Goal: Information Seeking & Learning: Learn about a topic

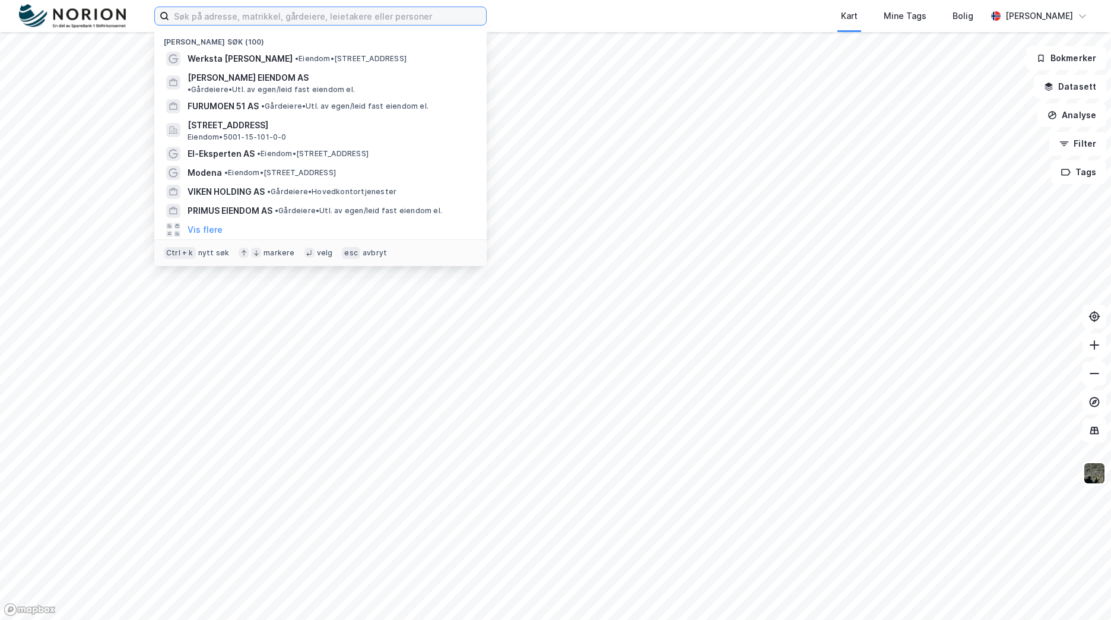
click at [448, 22] on input at bounding box center [327, 16] width 317 height 18
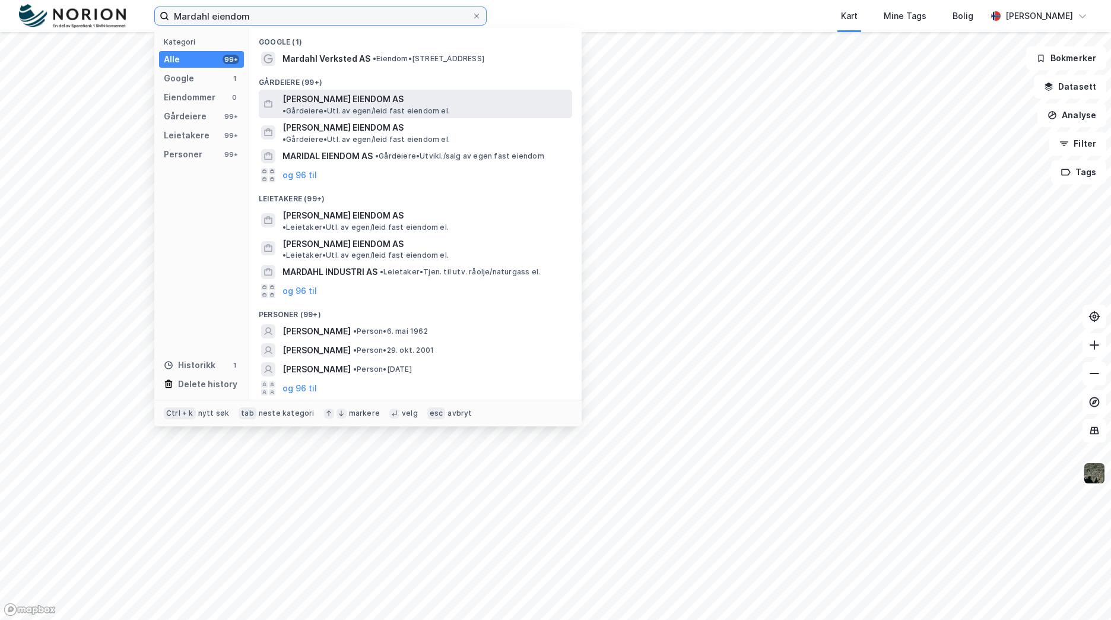
type input "Mardahl eiendom"
click at [286, 106] on span "•" at bounding box center [285, 110] width 4 height 9
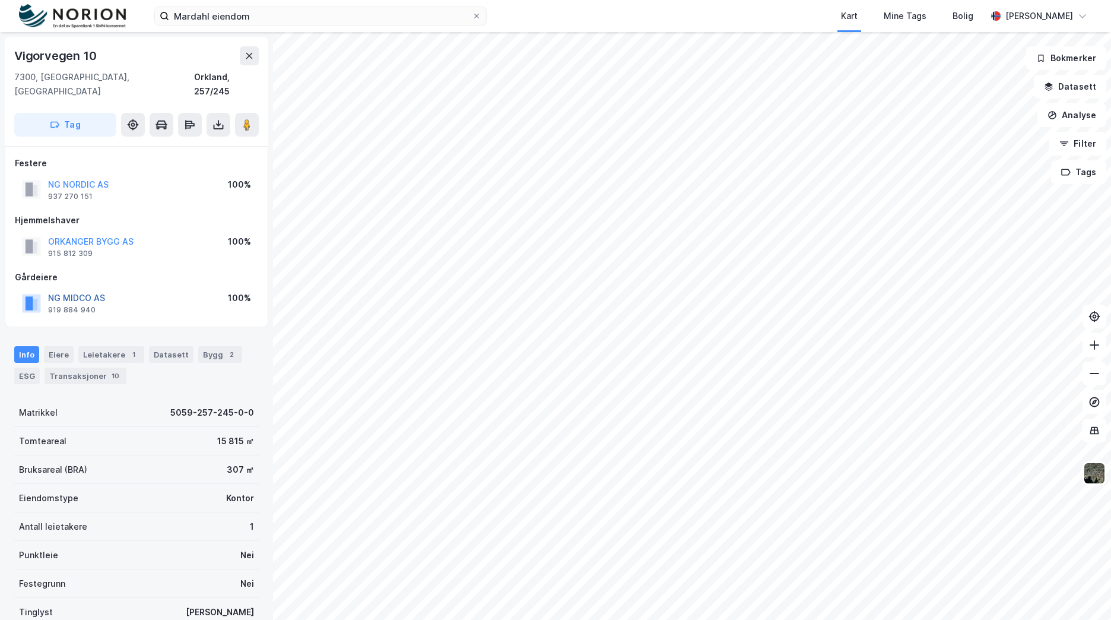
click at [0, 0] on button "NG MIDCO AS" at bounding box center [0, 0] width 0 height 0
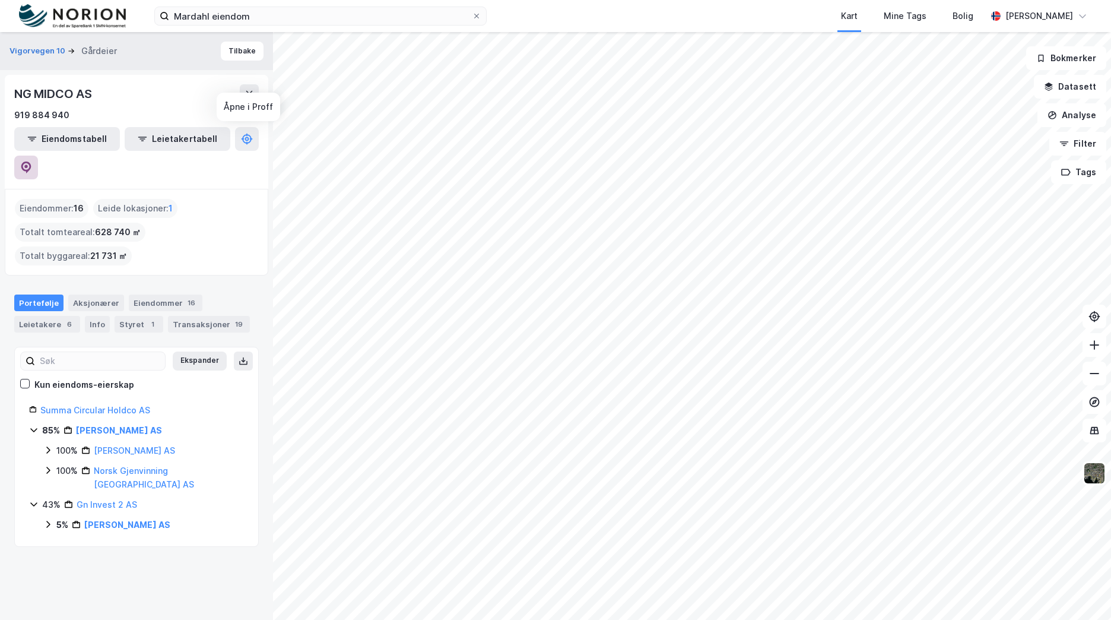
click at [32, 161] on icon at bounding box center [26, 167] width 12 height 12
click at [209, 316] on div "Transaksjoner 19" at bounding box center [209, 324] width 82 height 17
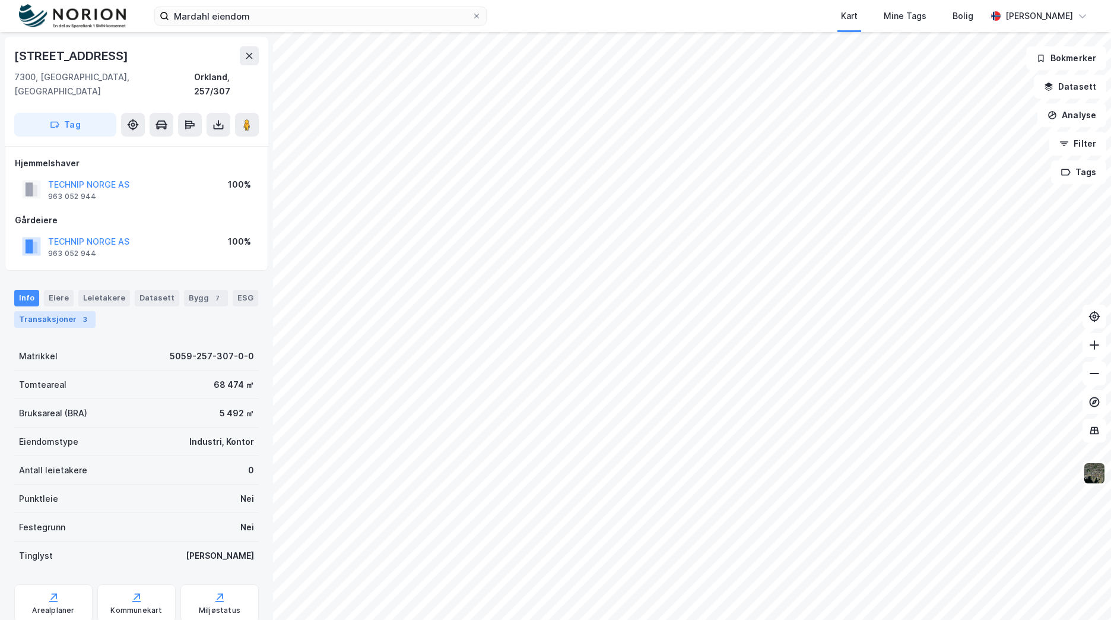
click at [74, 311] on div "Transaksjoner 3" at bounding box center [54, 319] width 81 height 17
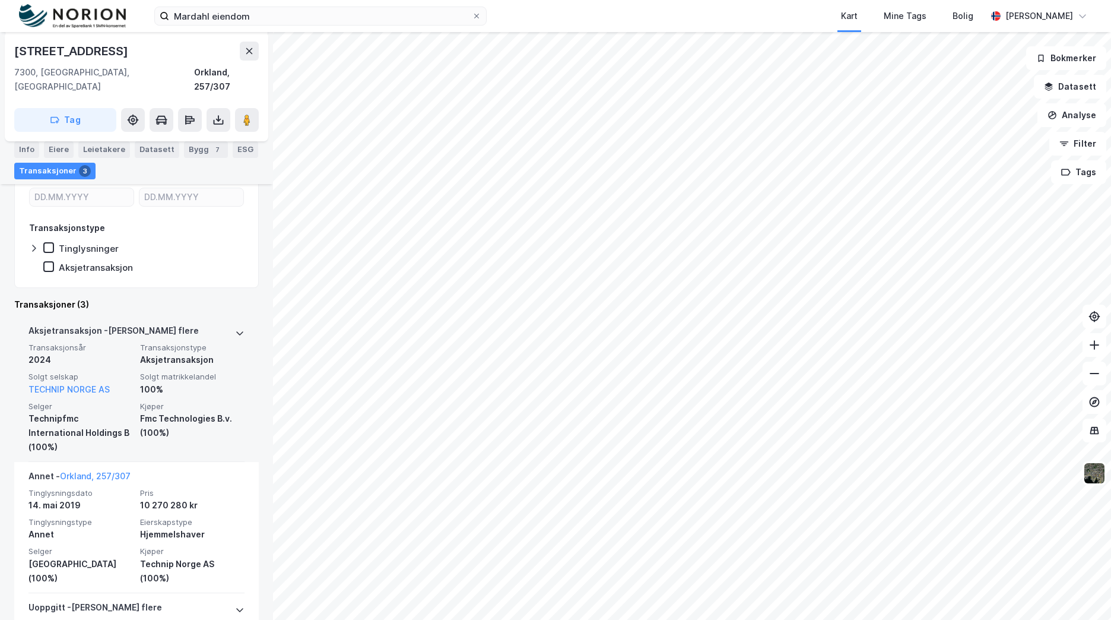
scroll to position [119, 0]
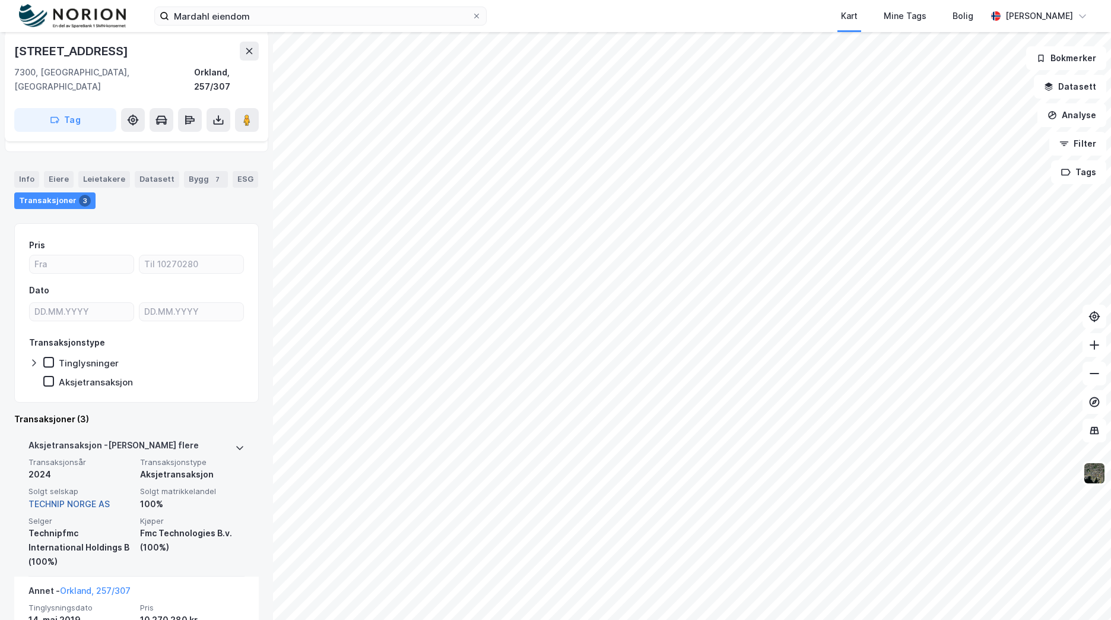
click at [72, 499] on link "TECHNIP NORGE AS" at bounding box center [68, 504] width 81 height 10
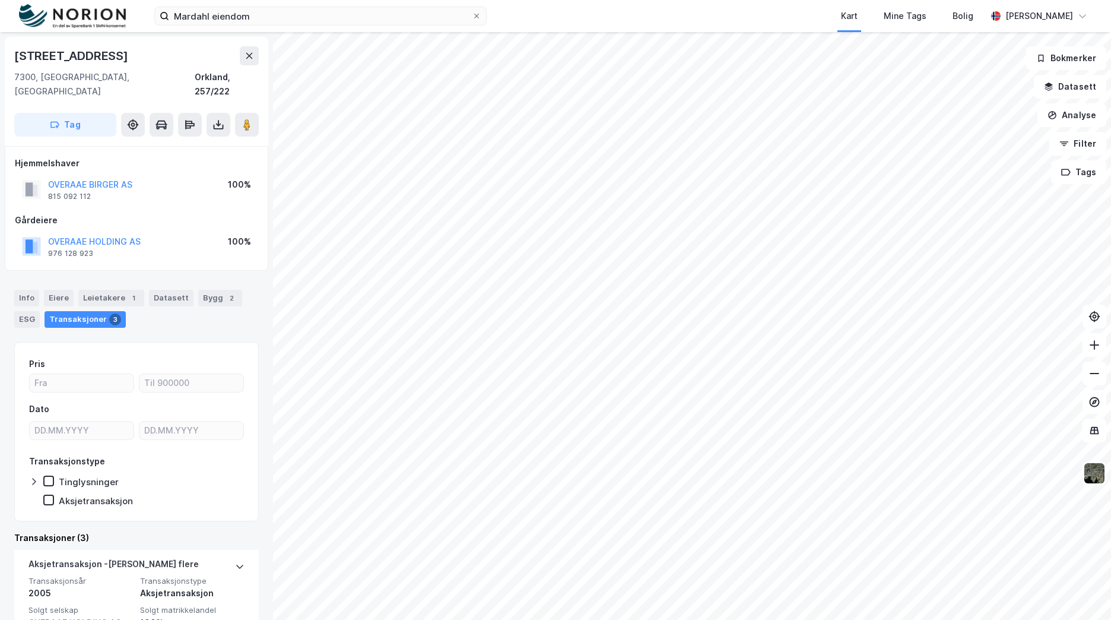
click at [116, 232] on div "OVERAAE HOLDING AS 976 128 923 100%" at bounding box center [136, 246] width 243 height 28
click at [116, 234] on div "OVERAAE HOLDING AS" at bounding box center [94, 241] width 93 height 14
click at [0, 0] on button "OVERAAE HOLDING AS" at bounding box center [0, 0] width 0 height 0
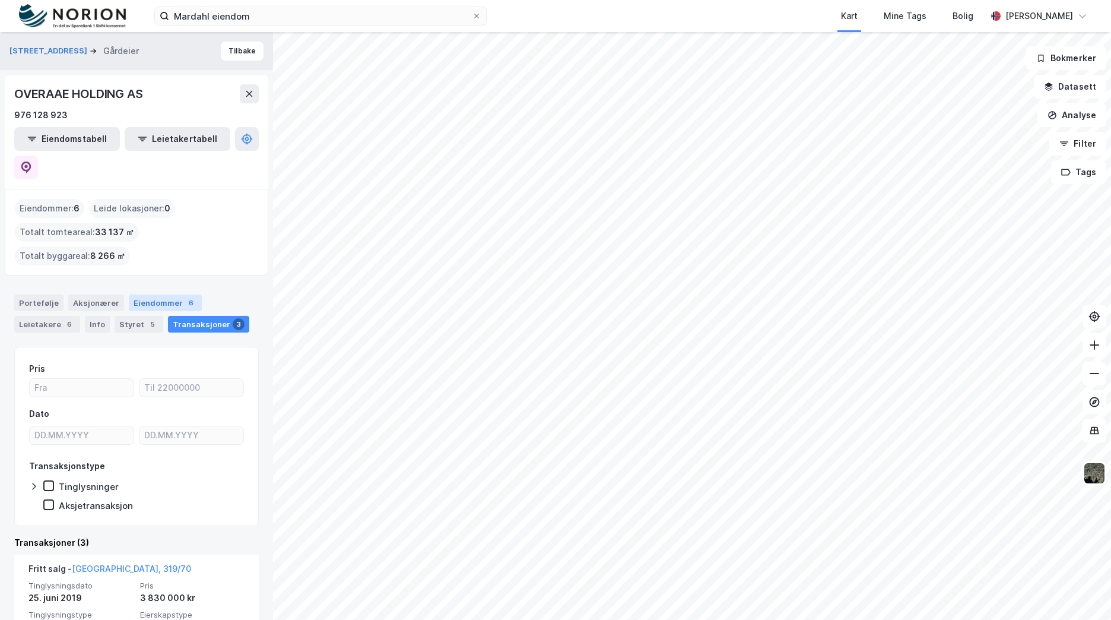
click at [140, 294] on div "Eiendommer 6" at bounding box center [165, 302] width 73 height 17
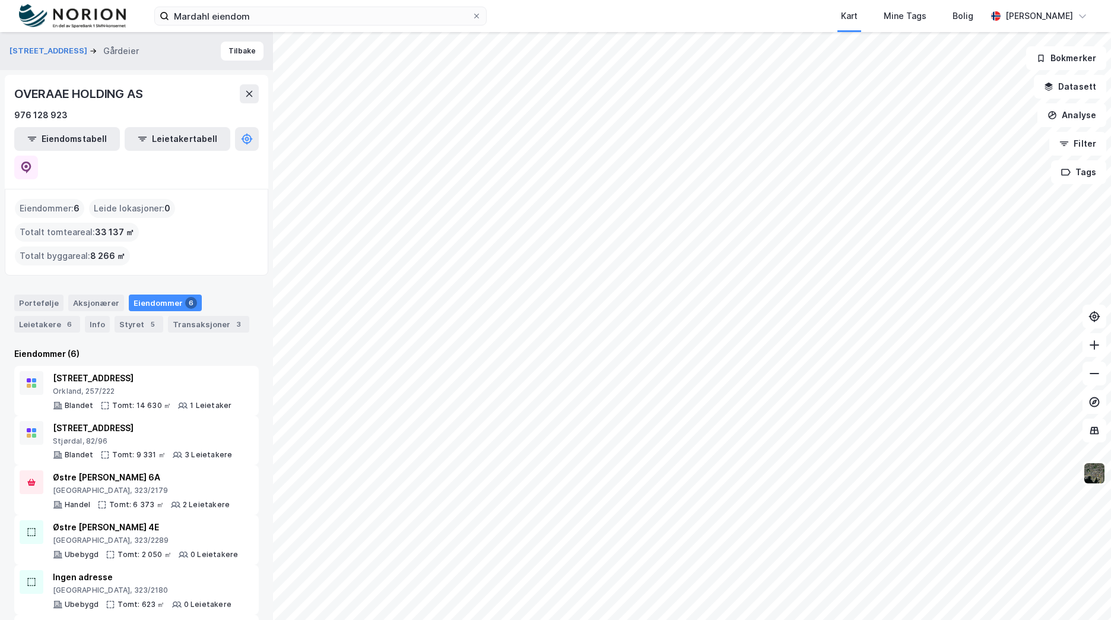
click at [27, 294] on div "Portefølje Aksjonærer Eiendommer 6 Leietakere 6 Info Styret 5 Transaksjoner 3" at bounding box center [136, 313] width 245 height 38
click at [39, 316] on div "Leietakere 6" at bounding box center [47, 324] width 66 height 17
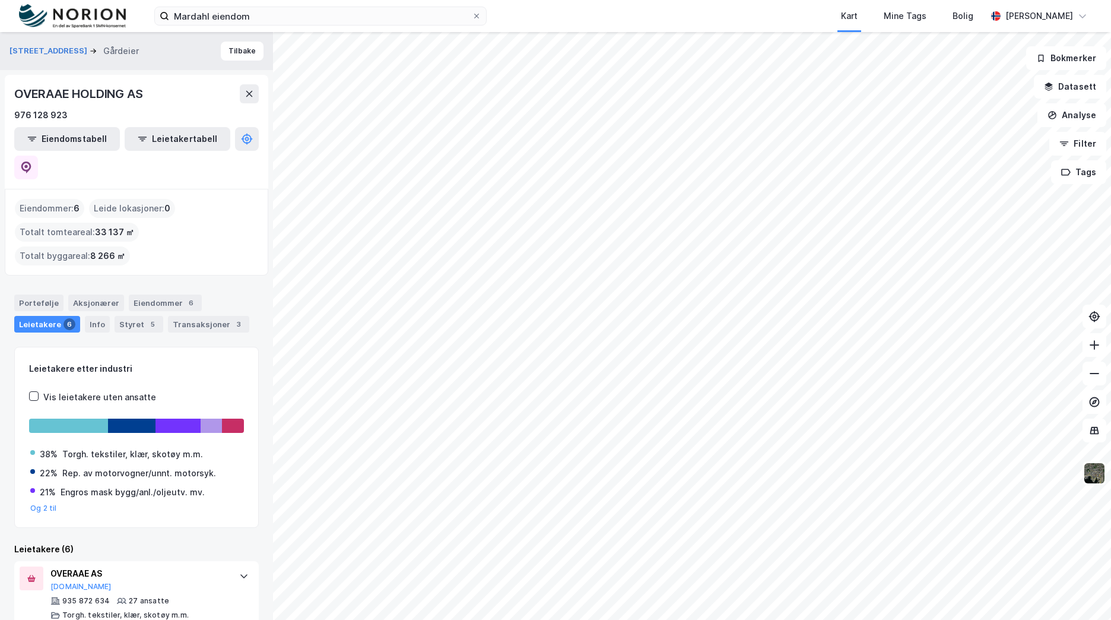
click at [24, 58] on div "[STREET_ADDRESS]" at bounding box center [78, 51] width 139 height 14
click at [27, 48] on button "[STREET_ADDRESS]" at bounding box center [49, 51] width 80 height 12
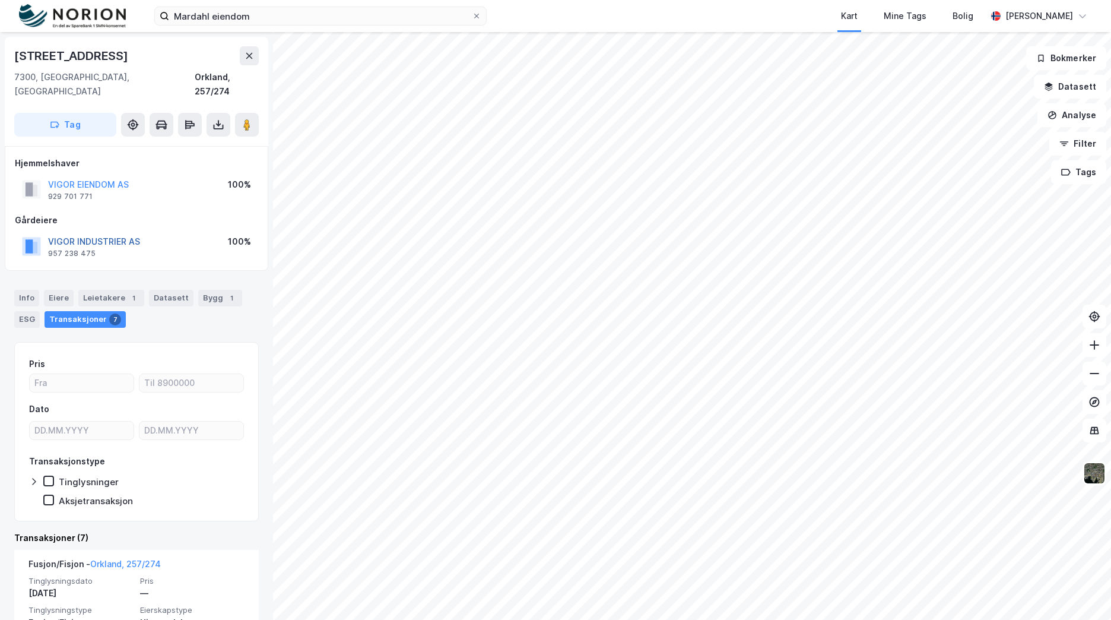
click at [0, 0] on button "VIGOR INDUSTRIER AS" at bounding box center [0, 0] width 0 height 0
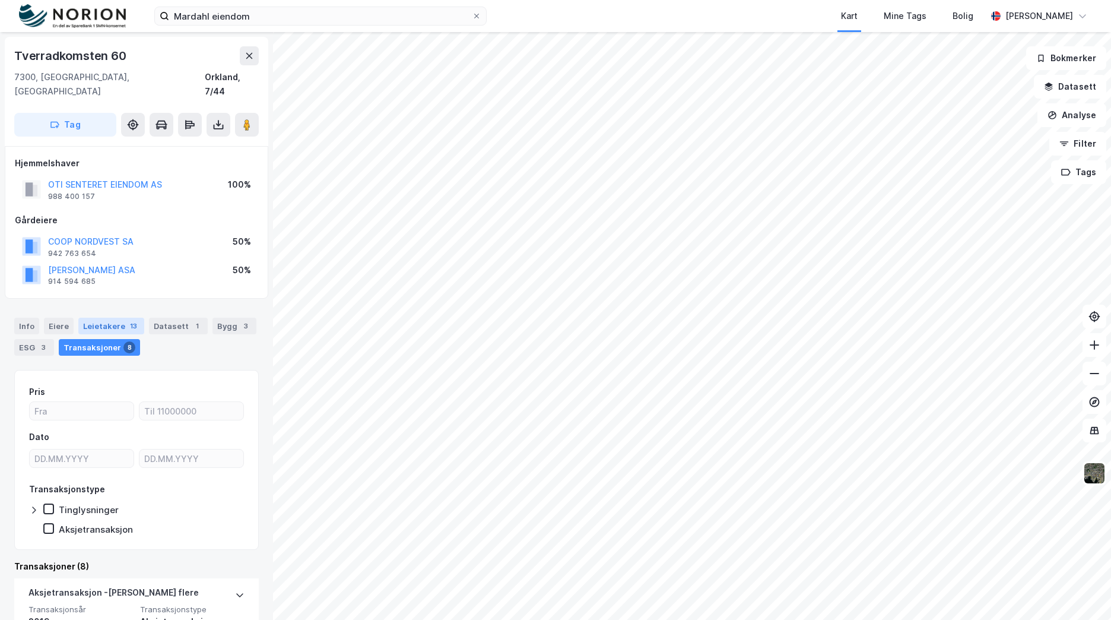
click at [128, 320] on div "13" at bounding box center [134, 326] width 12 height 12
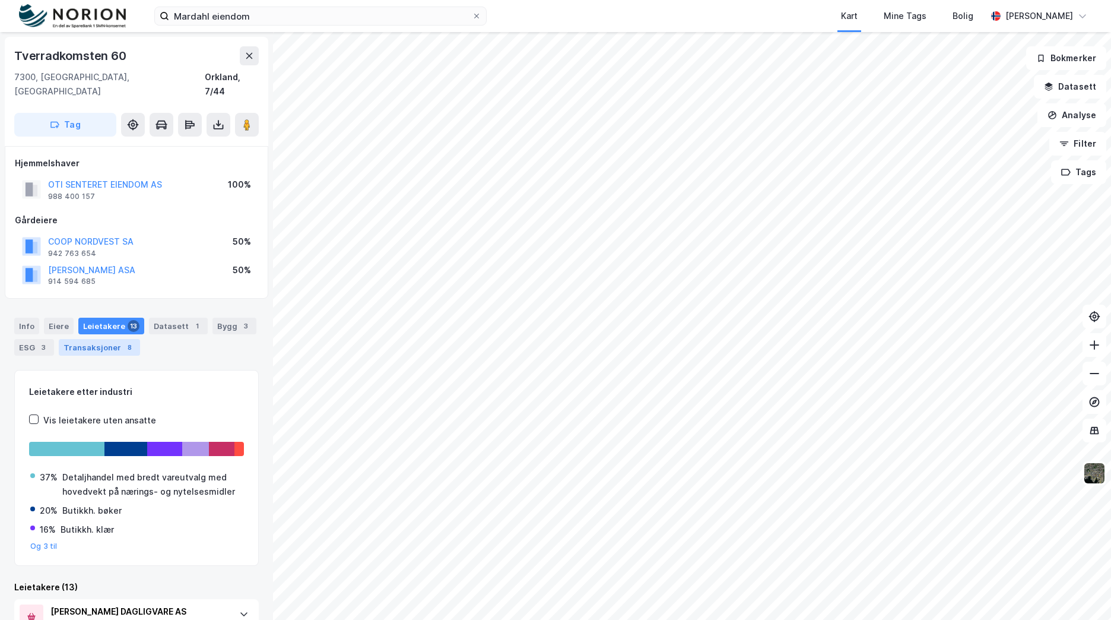
click at [132, 339] on div "Transaksjoner 8" at bounding box center [99, 347] width 81 height 17
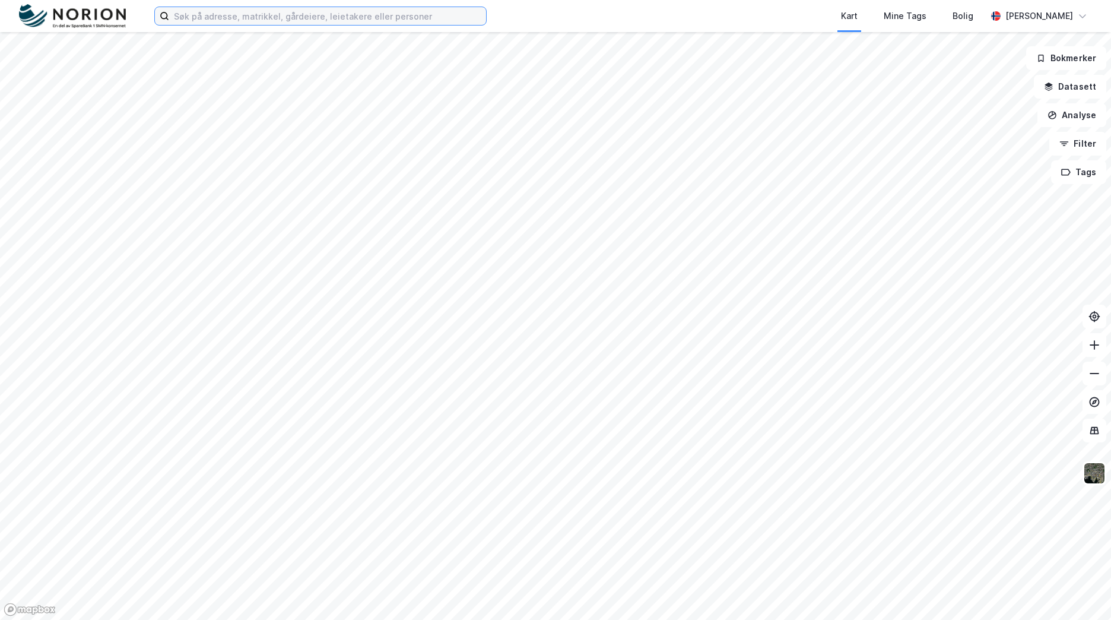
click at [400, 19] on input at bounding box center [327, 16] width 317 height 18
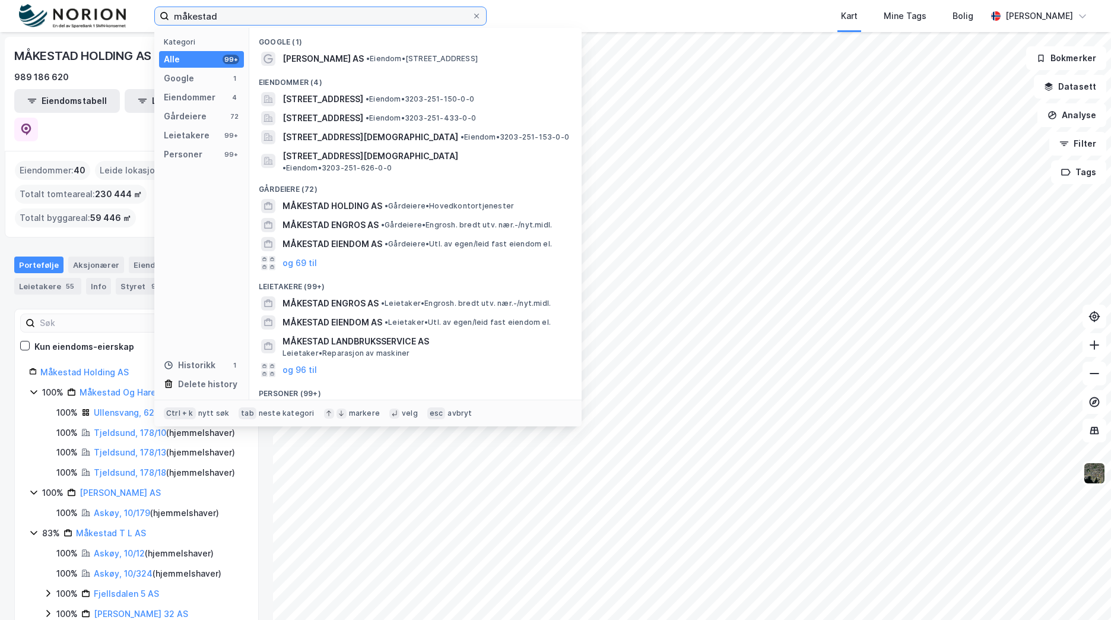
drag, startPoint x: 303, startPoint y: 18, endPoint x: 39, endPoint y: -1, distance: 264.8
click at [39, 0] on html "måkestad Kategori Alle 99+ Google 1 Eiendommer 4 Gårdeiere 72 Leietakere 99+ Pe…" at bounding box center [555, 310] width 1111 height 620
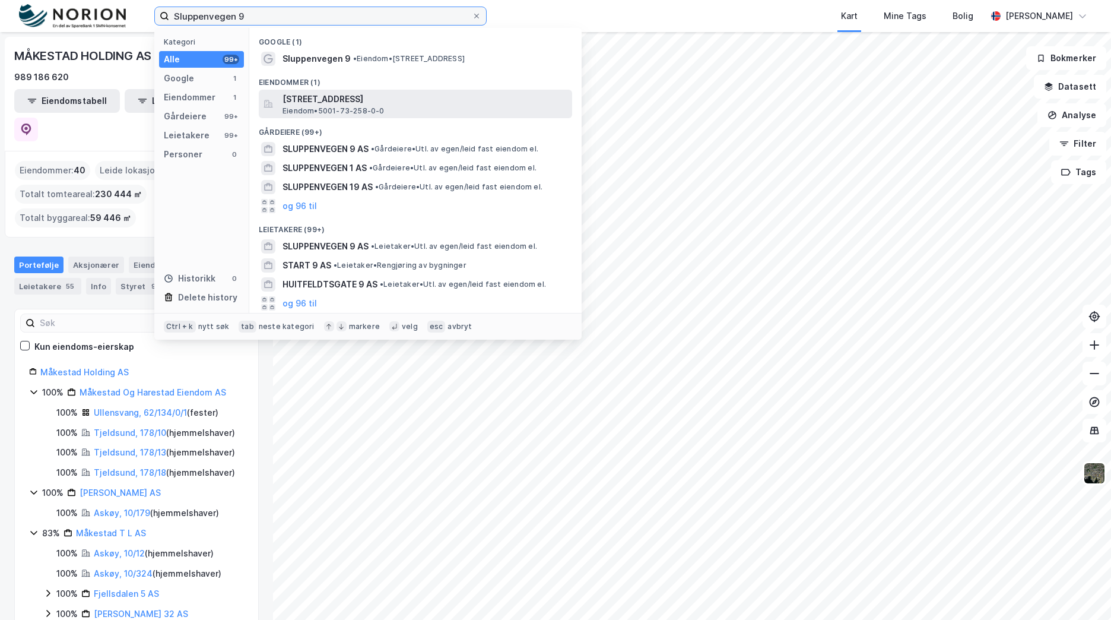
type input "Sluppenvegen 9"
click at [440, 106] on div "Sluppenvegen 9, 7037, TRONDHEIM, TRONDHEIM Eiendom • 5001-73-258-0-0" at bounding box center [426, 104] width 287 height 24
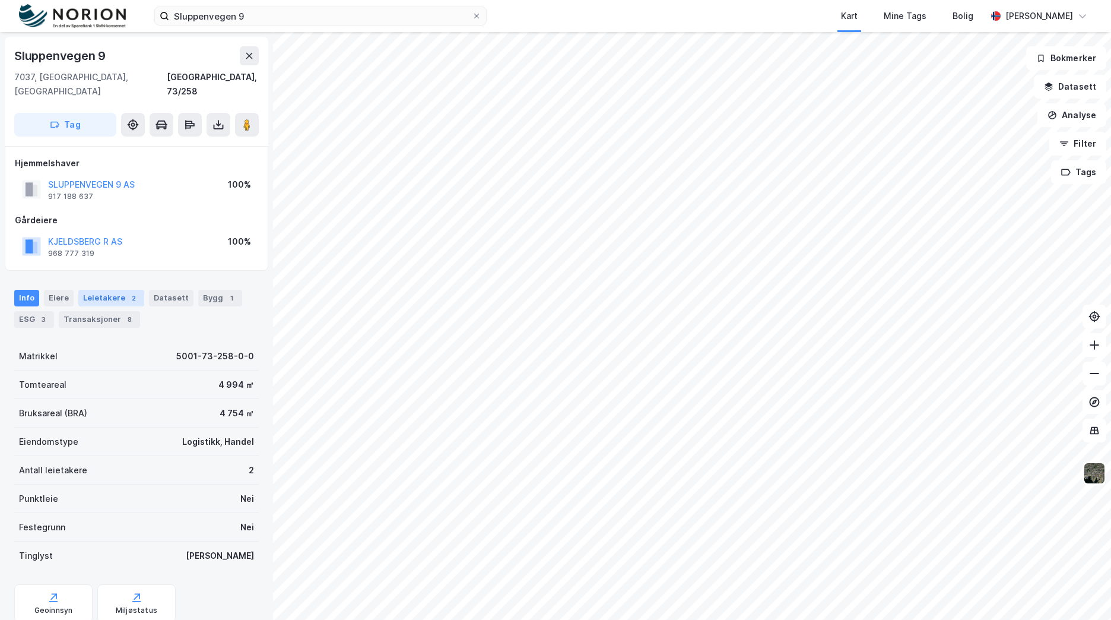
click at [121, 290] on div "Leietakere 2" at bounding box center [111, 298] width 66 height 17
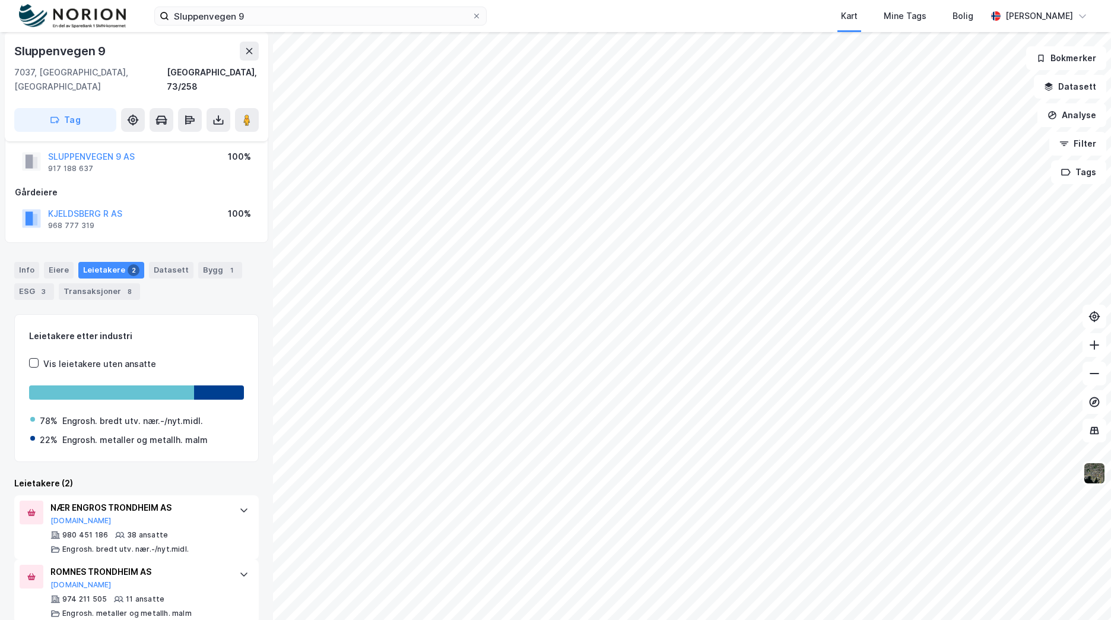
scroll to position [31, 0]
